Goal: Navigation & Orientation: Find specific page/section

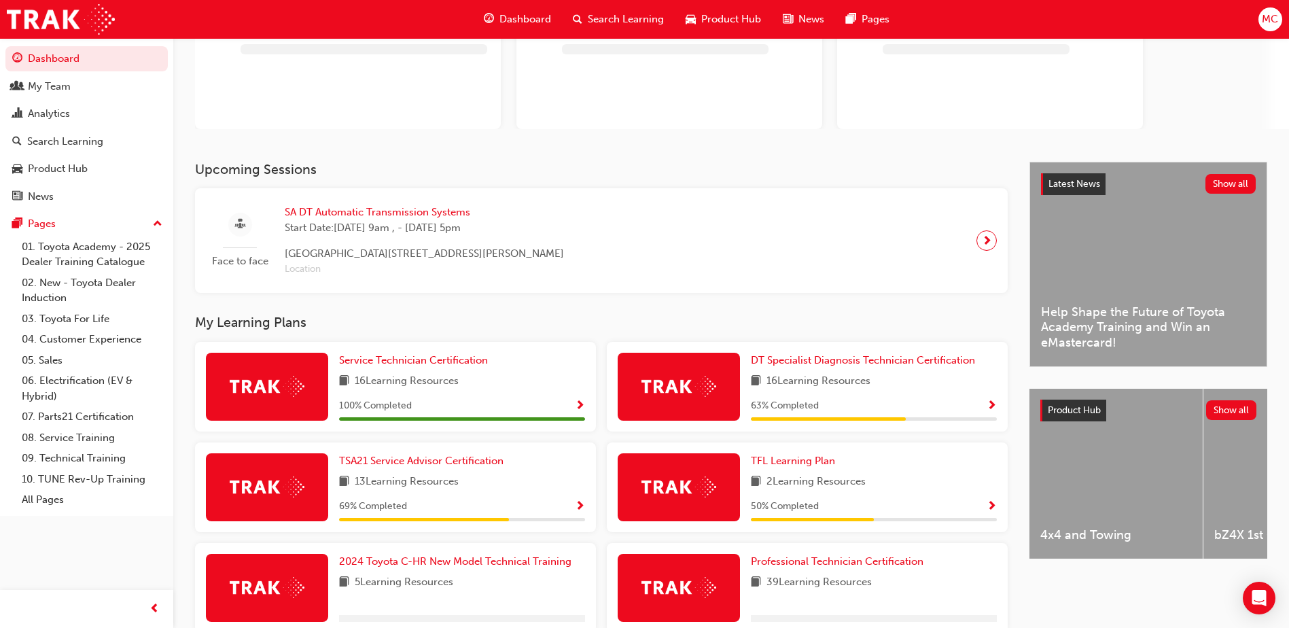
scroll to position [204, 0]
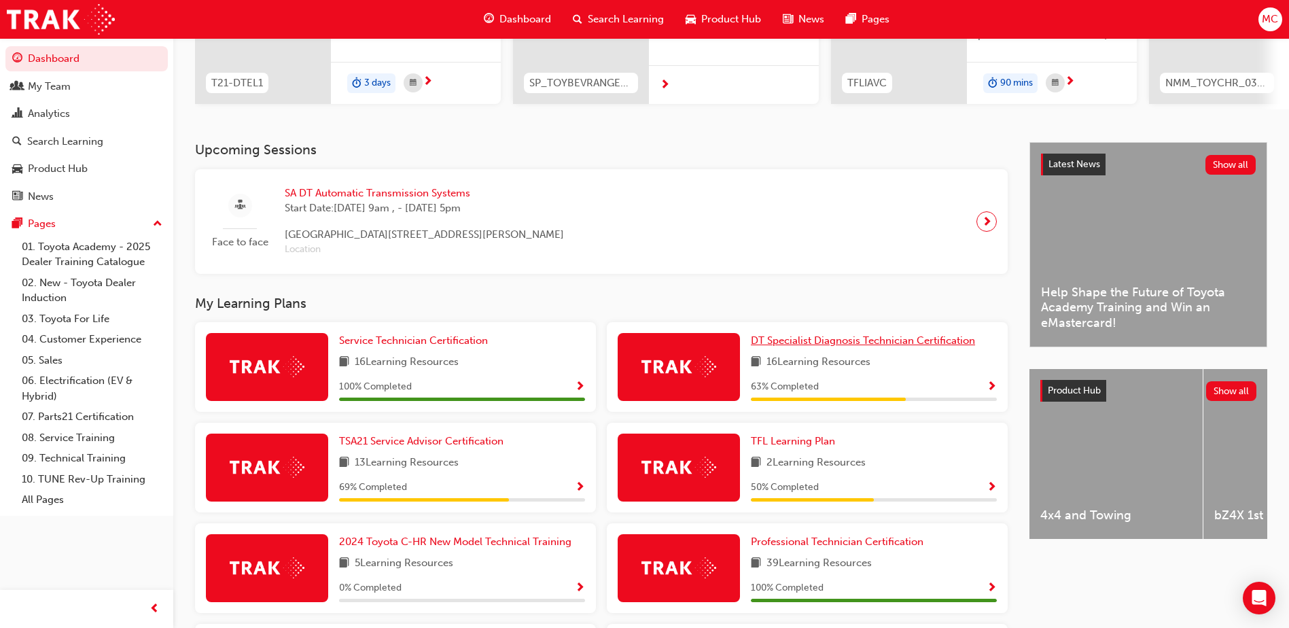
click at [804, 347] on span "DT Specialist Diagnosis Technician Certification" at bounding box center [863, 340] width 224 height 12
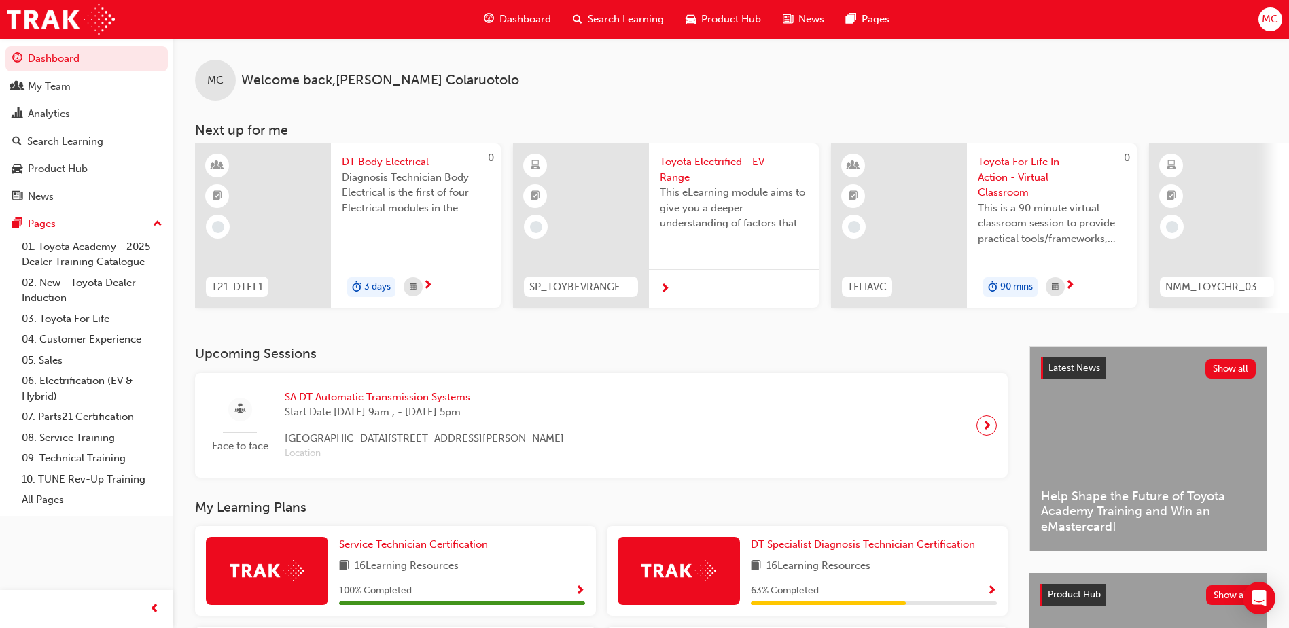
scroll to position [272, 0]
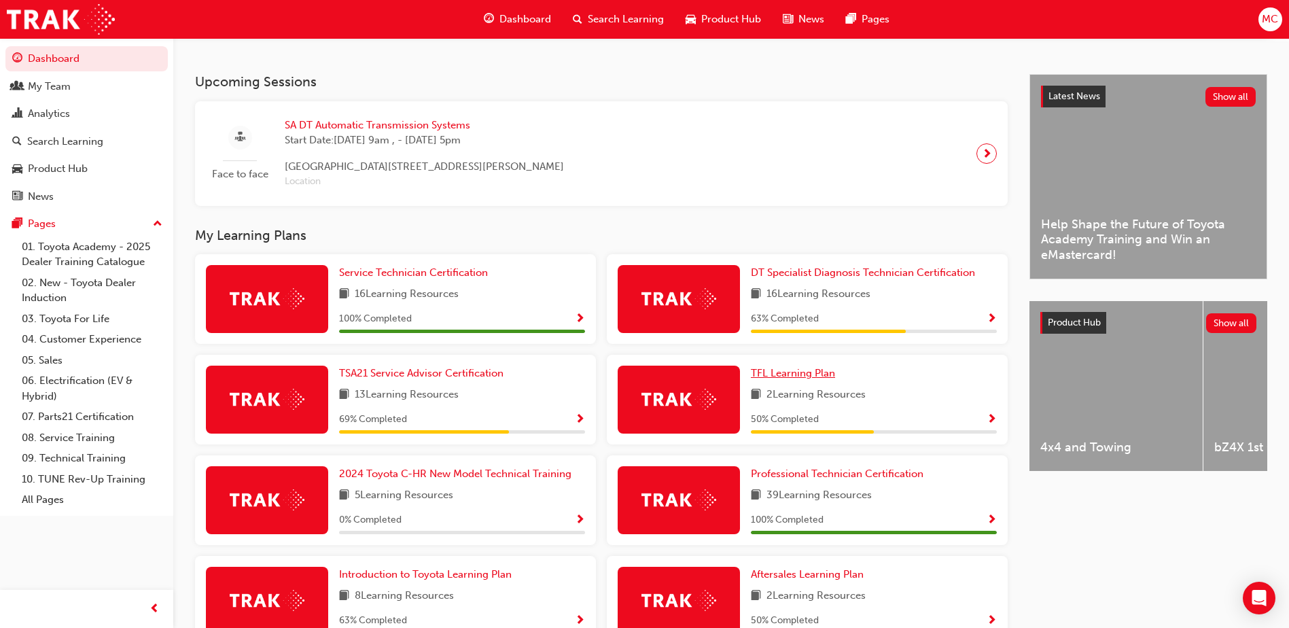
click at [774, 375] on span "TFL Learning Plan" at bounding box center [793, 373] width 84 height 12
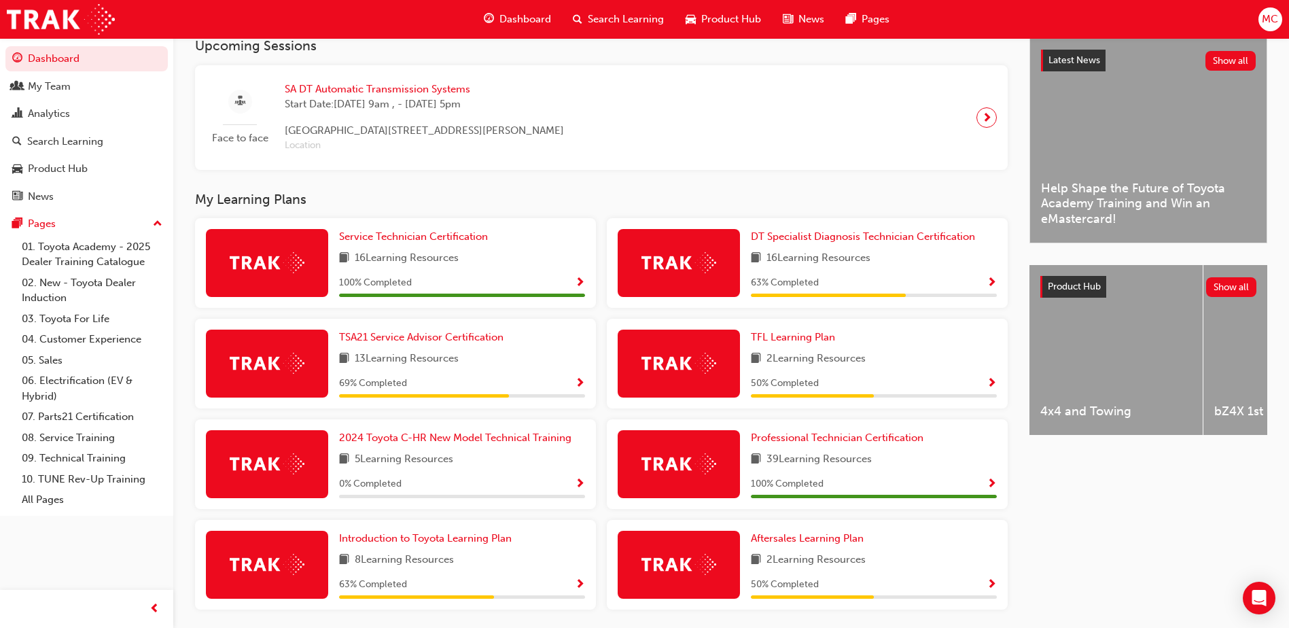
scroll to position [361, 0]
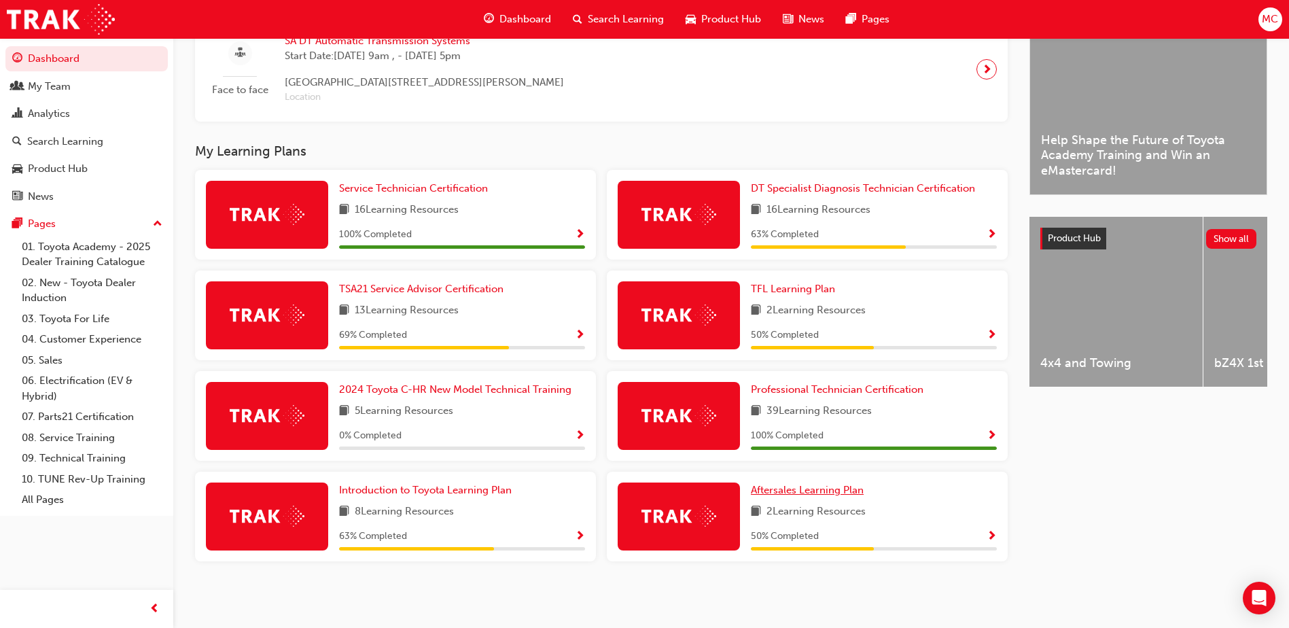
click at [777, 494] on span "Aftersales Learning Plan" at bounding box center [807, 490] width 113 height 12
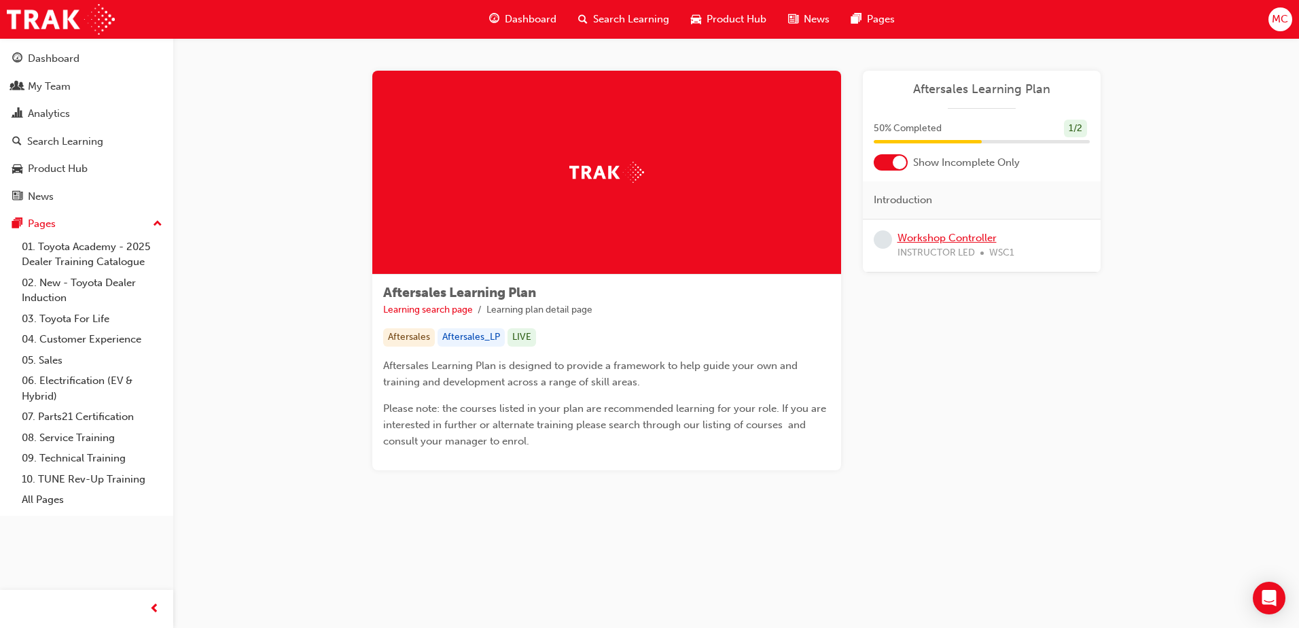
click at [925, 239] on link "Workshop Controller" at bounding box center [947, 238] width 99 height 12
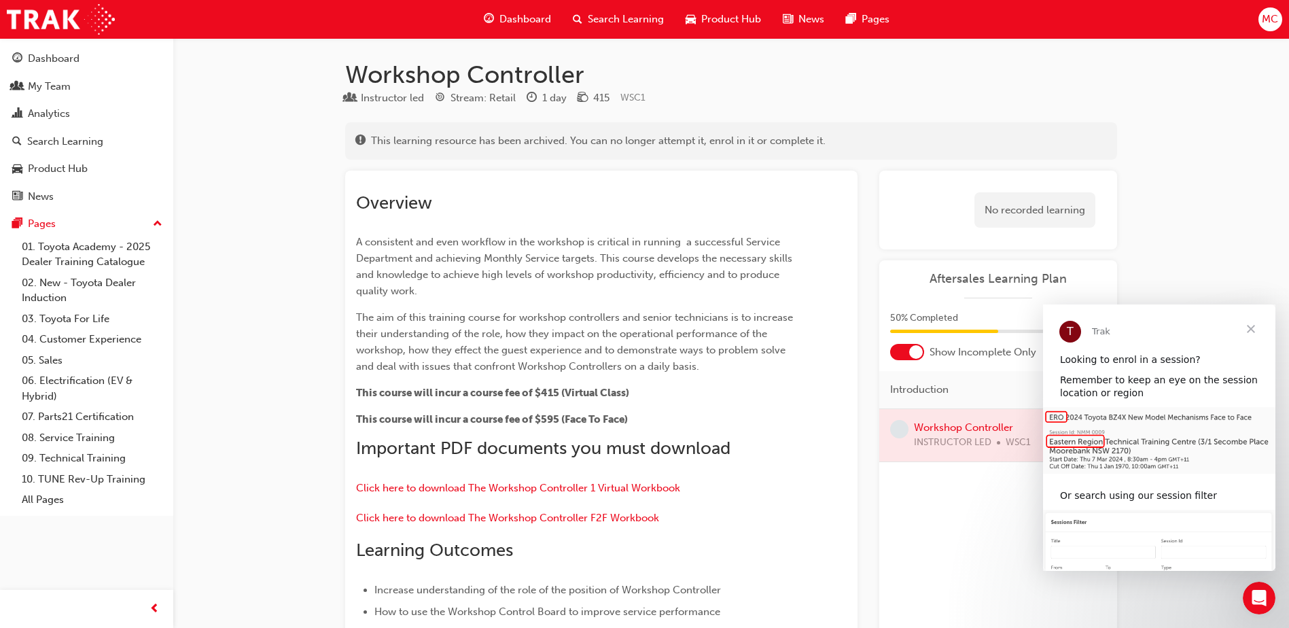
click at [1260, 326] on span "Close" at bounding box center [1251, 328] width 49 height 49
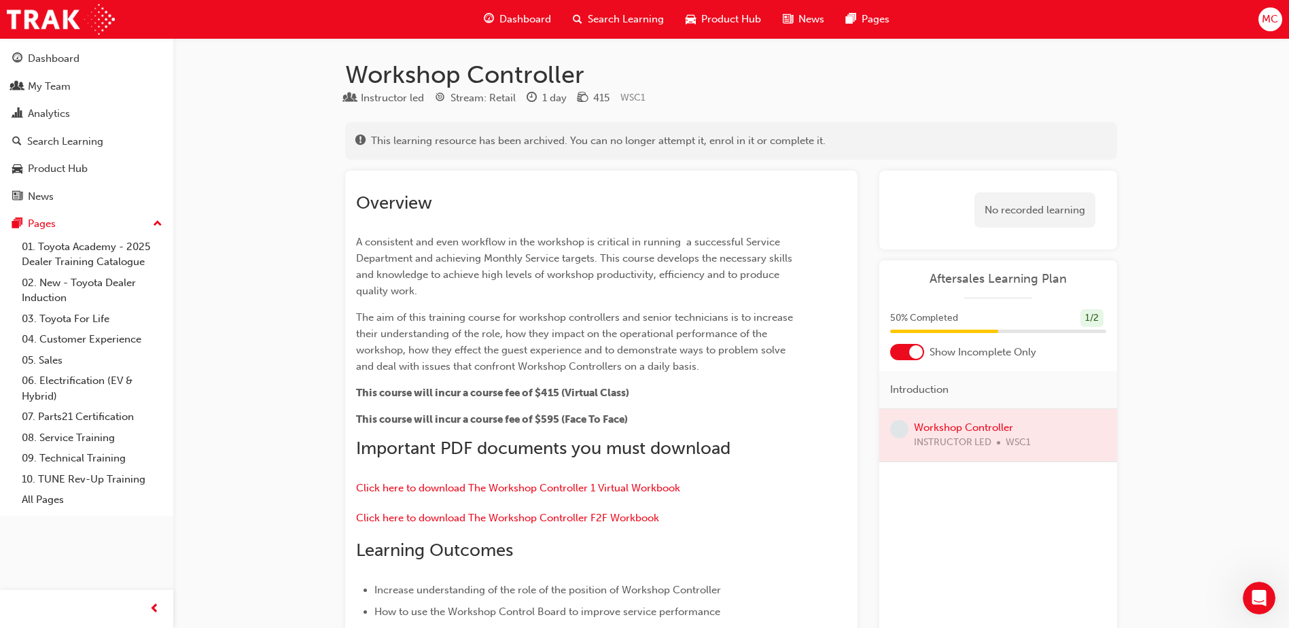
click at [917, 348] on div at bounding box center [916, 352] width 14 height 14
click at [898, 358] on div at bounding box center [899, 352] width 14 height 14
click at [54, 85] on div "My Team" at bounding box center [49, 87] width 43 height 16
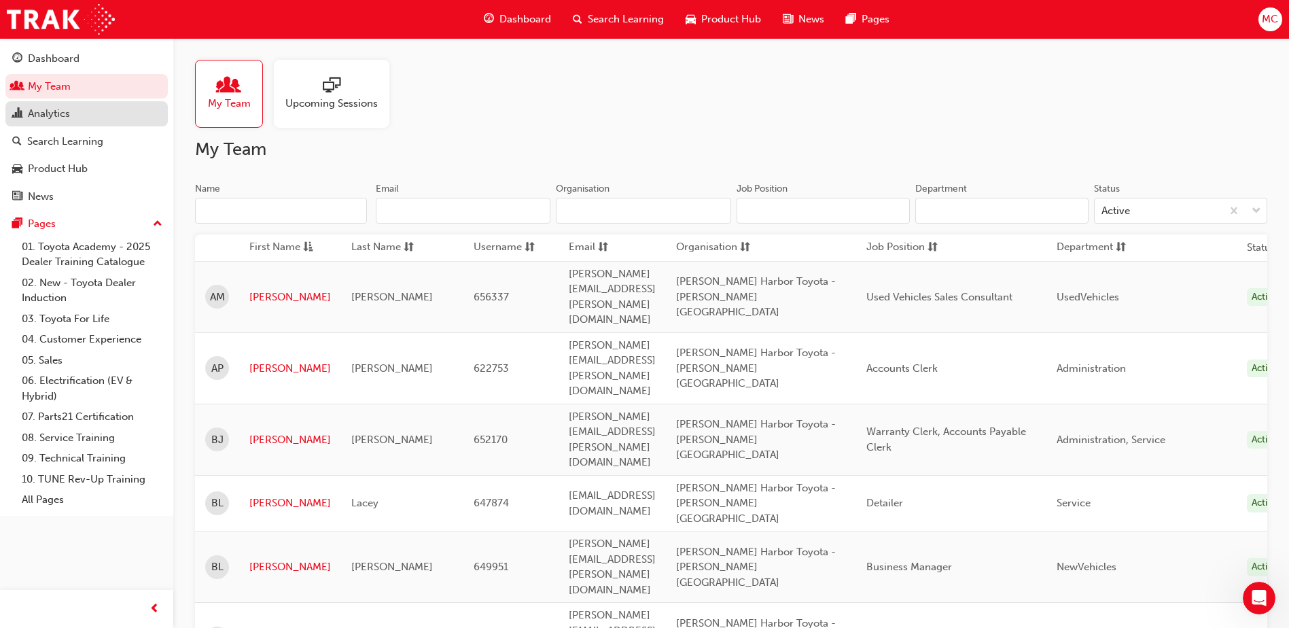
click at [71, 110] on div "Analytics" at bounding box center [86, 113] width 149 height 17
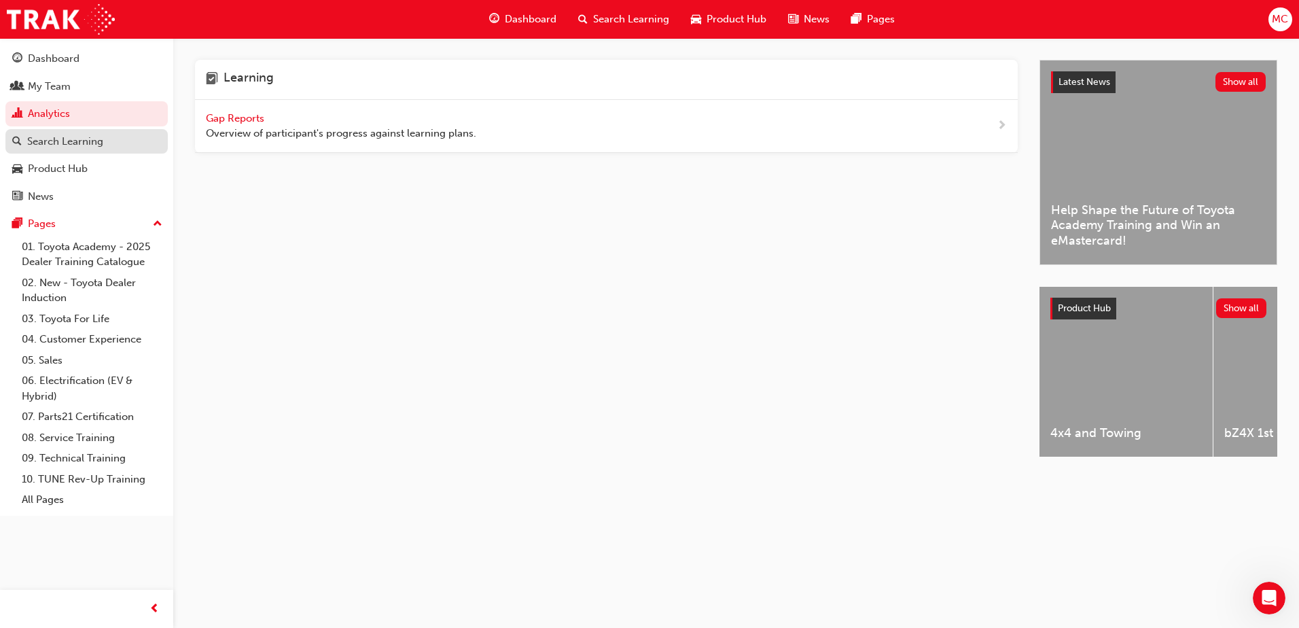
click at [61, 138] on div "Search Learning" at bounding box center [65, 142] width 76 height 16
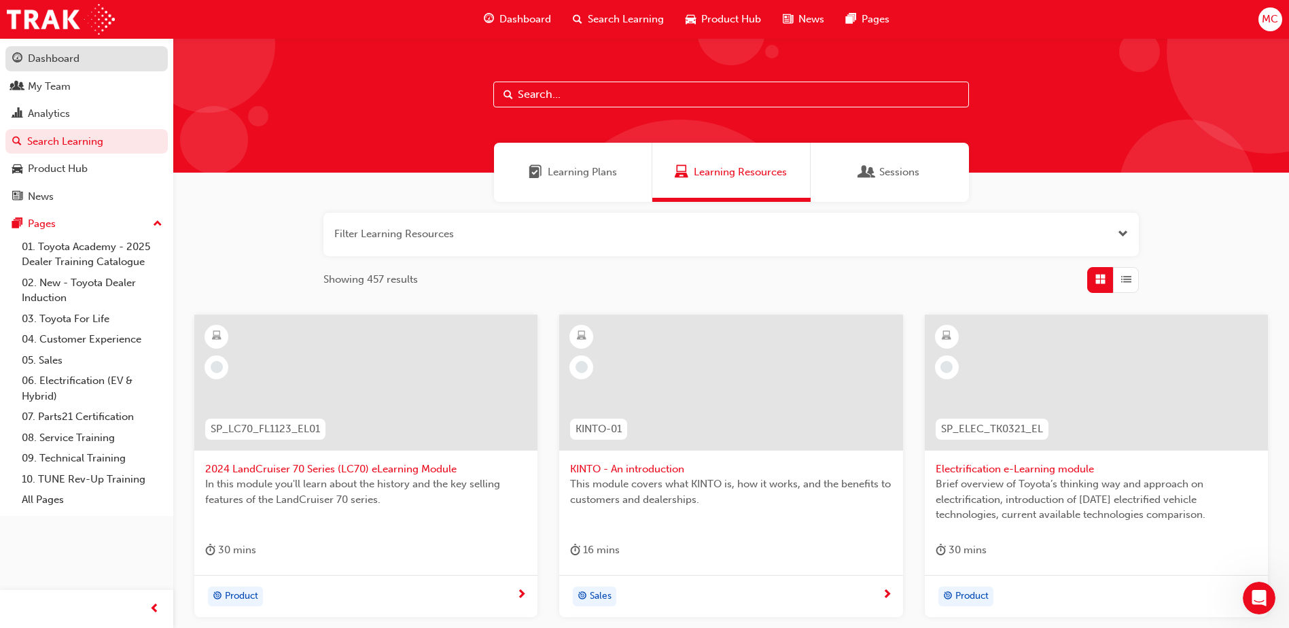
click at [54, 56] on div "Dashboard" at bounding box center [54, 59] width 52 height 16
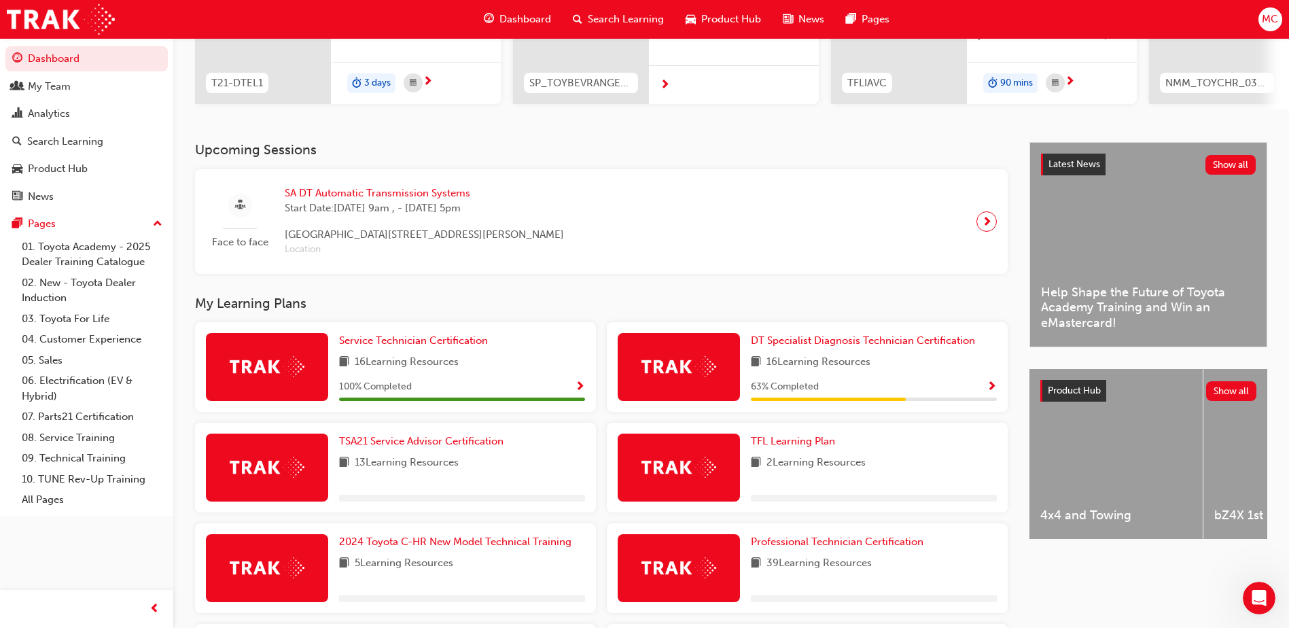
scroll to position [361, 0]
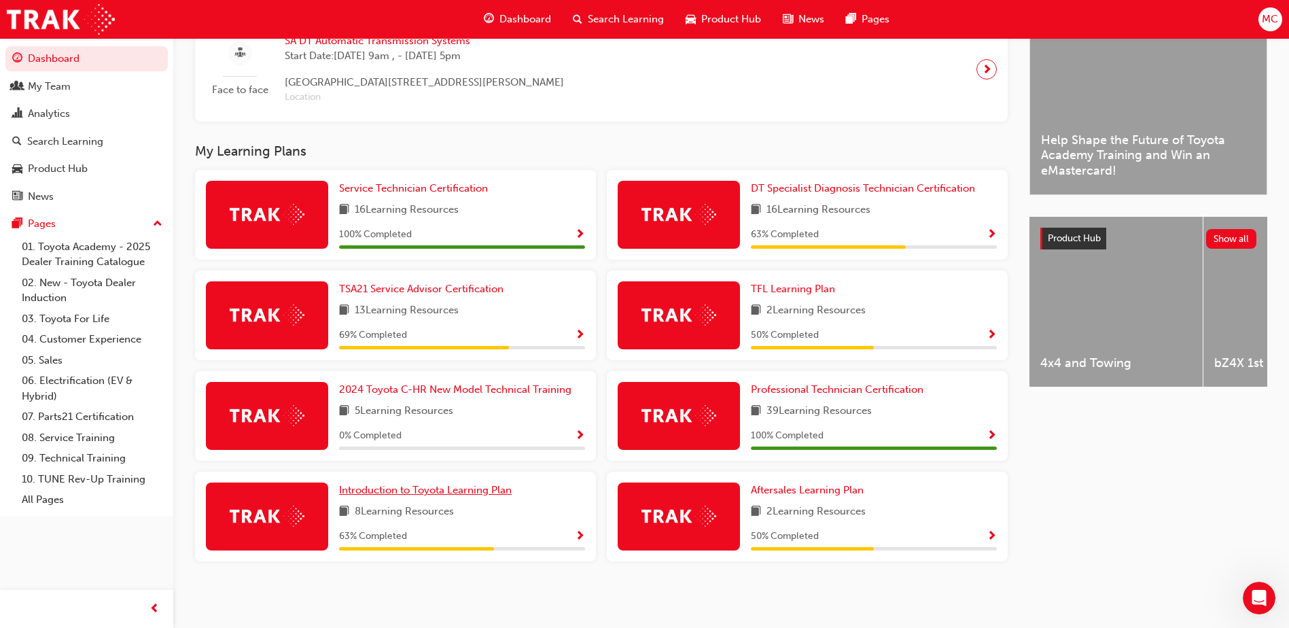
click at [472, 487] on span "Introduction to Toyota Learning Plan" at bounding box center [425, 490] width 173 height 12
